Goal: Entertainment & Leisure: Consume media (video, audio)

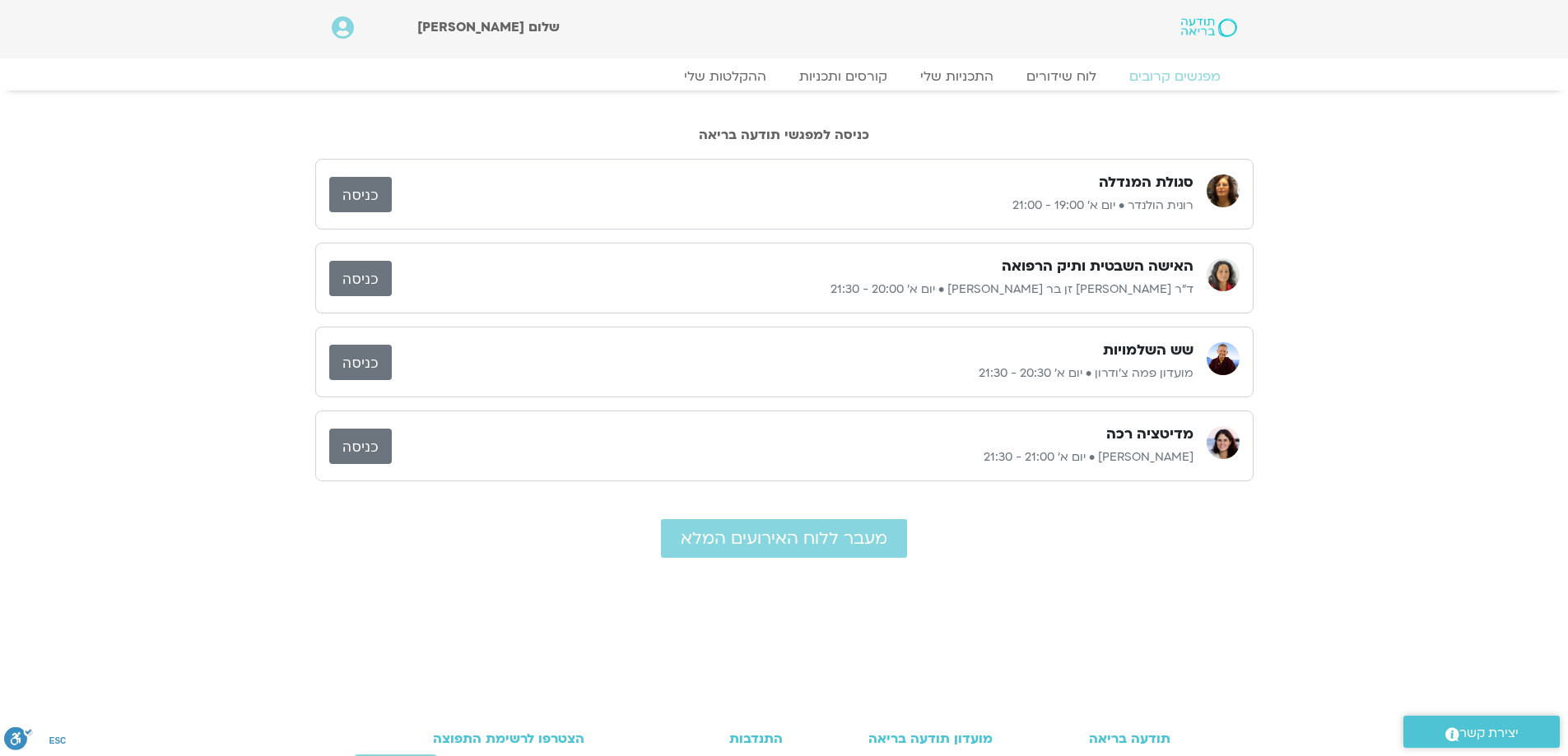
click at [361, 277] on link "כניסה" at bounding box center [361, 279] width 63 height 35
click at [1072, 78] on link "לוח שידורים" at bounding box center [1060, 76] width 124 height 19
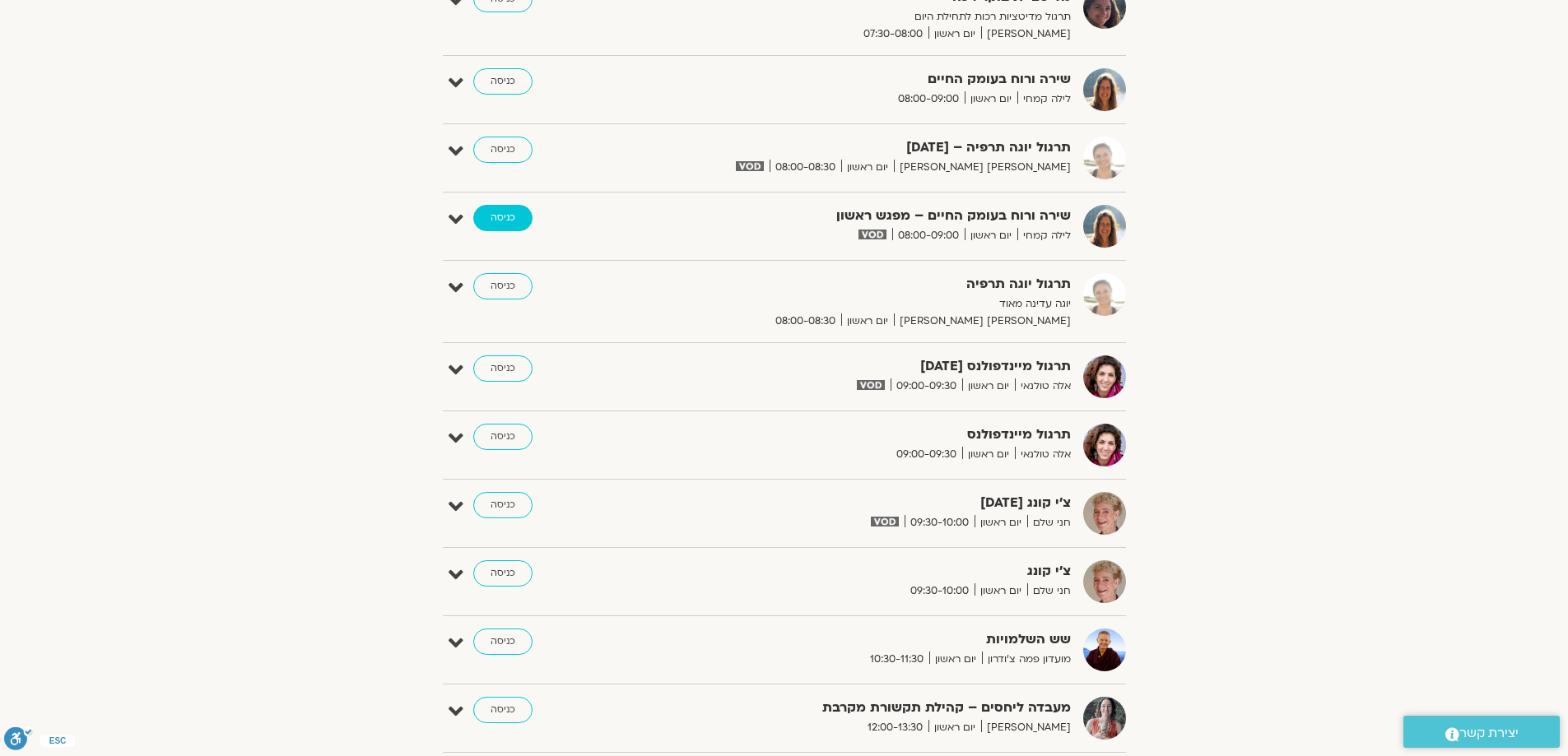
click at [505, 216] on link "כניסה" at bounding box center [503, 218] width 59 height 27
